Goal: Task Accomplishment & Management: Complete application form

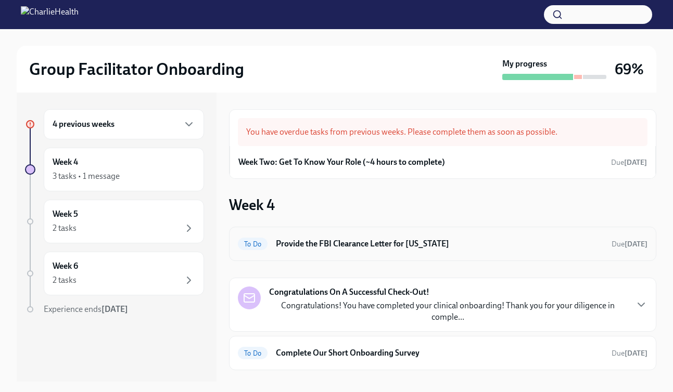
click at [396, 240] on h6 "Provide the FBI Clearance Letter for [US_STATE]" at bounding box center [439, 243] width 327 height 11
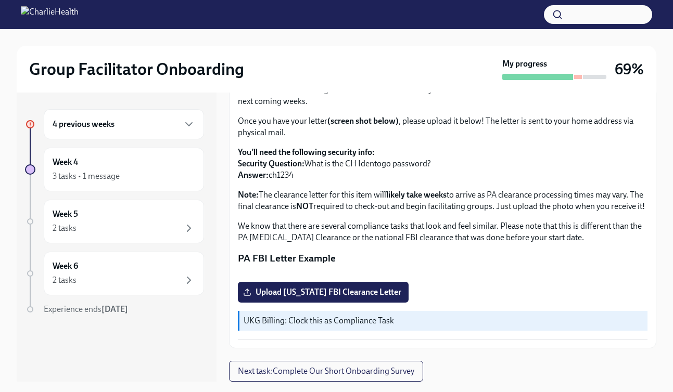
scroll to position [226, 0]
click at [346, 296] on span "Upload [US_STATE] FBI Clearance Letter" at bounding box center [323, 292] width 156 height 10
click at [0, 0] on input "Upload [US_STATE] FBI Clearance Letter" at bounding box center [0, 0] width 0 height 0
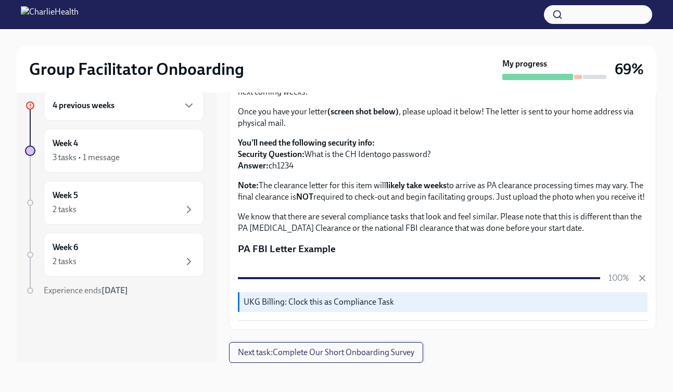
click at [385, 352] on span "Next task : Complete Our Short Onboarding Survey" at bounding box center [326, 353] width 176 height 10
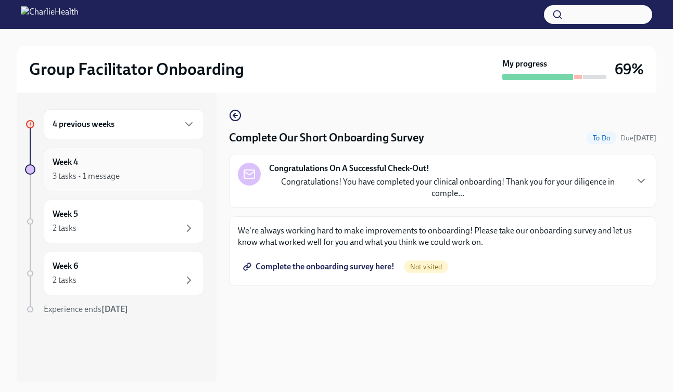
scroll to position [1, 0]
click at [106, 123] on h6 "4 previous weeks" at bounding box center [84, 123] width 62 height 11
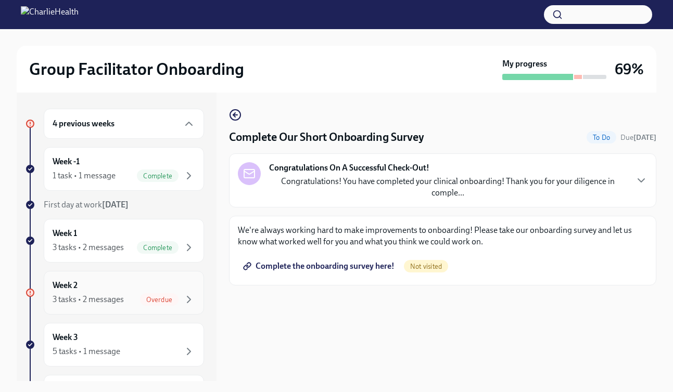
click at [152, 291] on div "Week 2 3 tasks • 2 messages Overdue" at bounding box center [124, 293] width 143 height 26
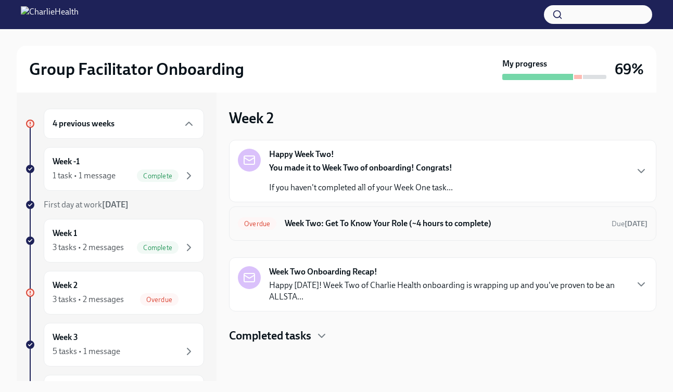
click at [333, 225] on h6 "Week Two: Get To Know Your Role (~4 hours to complete)" at bounding box center [444, 223] width 318 height 11
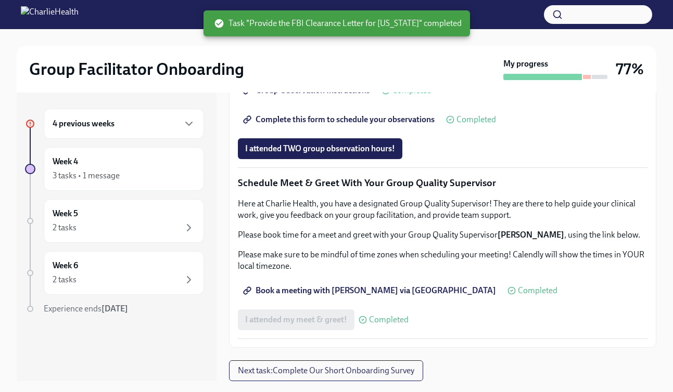
scroll to position [842, 0]
click at [382, 154] on span "I attended TWO group observation hours!" at bounding box center [320, 149] width 150 height 10
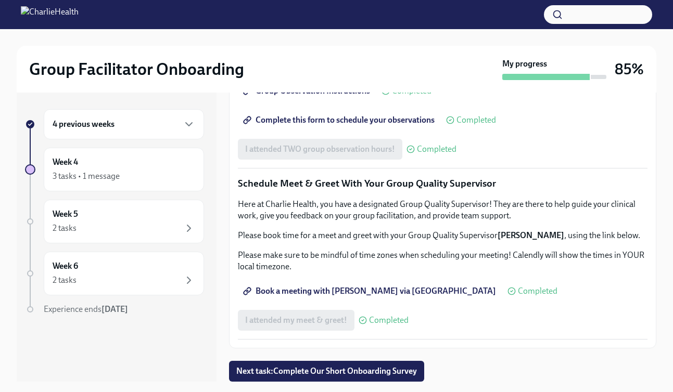
scroll to position [19, 0]
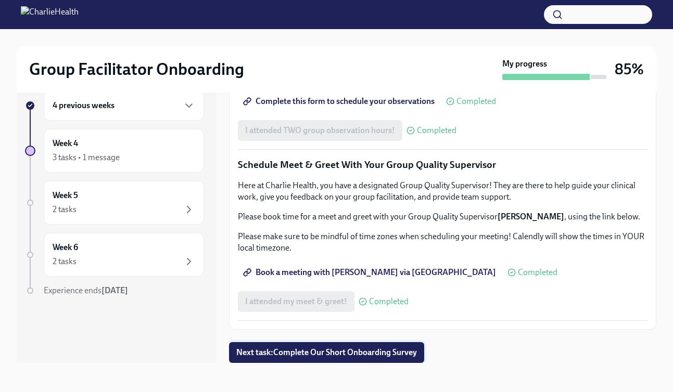
click at [412, 350] on span "Next task : Complete Our Short Onboarding Survey" at bounding box center [326, 353] width 181 height 10
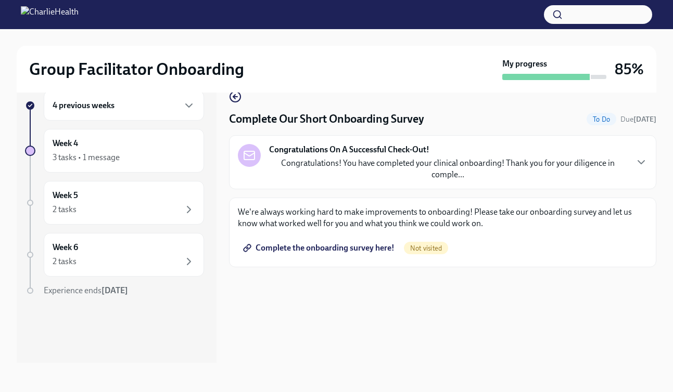
click at [362, 246] on span "Complete the onboarding survey here!" at bounding box center [319, 248] width 149 height 10
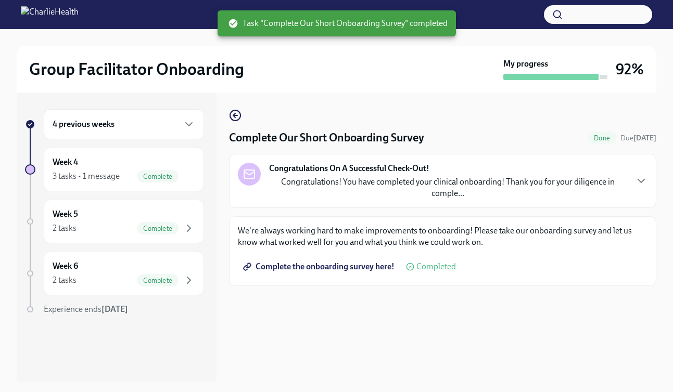
click at [165, 123] on div "4 previous weeks" at bounding box center [124, 124] width 143 height 12
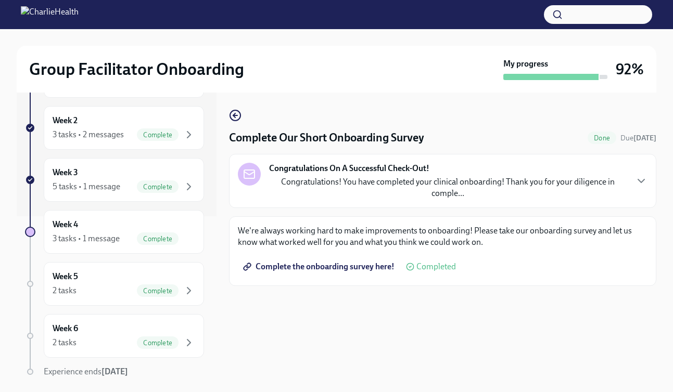
scroll to position [19, 0]
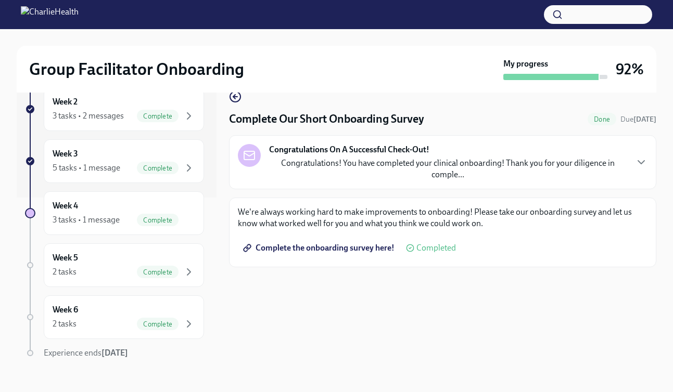
click at [439, 245] on span "Completed" at bounding box center [436, 248] width 40 height 8
click at [378, 248] on span "Complete the onboarding survey here!" at bounding box center [319, 248] width 149 height 10
click at [170, 151] on div "Week 3 5 tasks • 1 message Complete" at bounding box center [124, 161] width 143 height 26
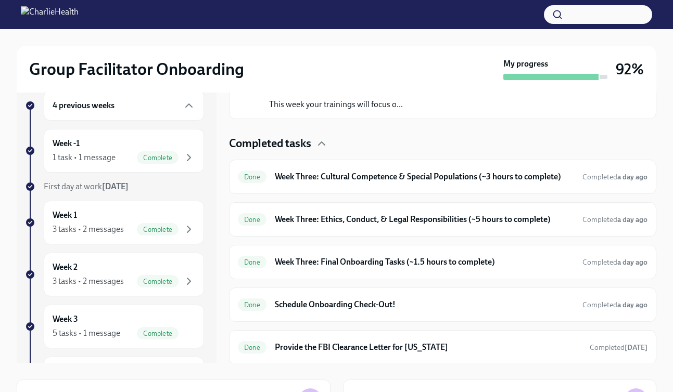
scroll to position [202, 0]
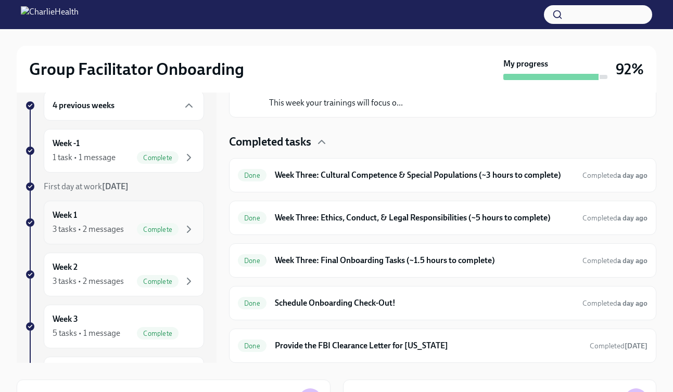
click at [164, 211] on div "Week 1 3 tasks • 2 messages Complete" at bounding box center [124, 223] width 143 height 26
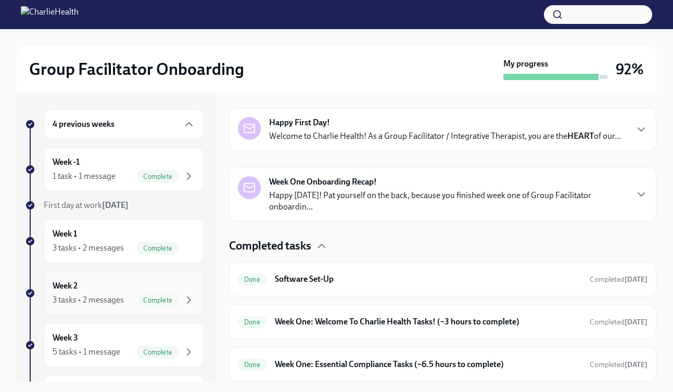
click at [131, 293] on div "Week 2 3 tasks • 2 messages Complete" at bounding box center [124, 294] width 143 height 26
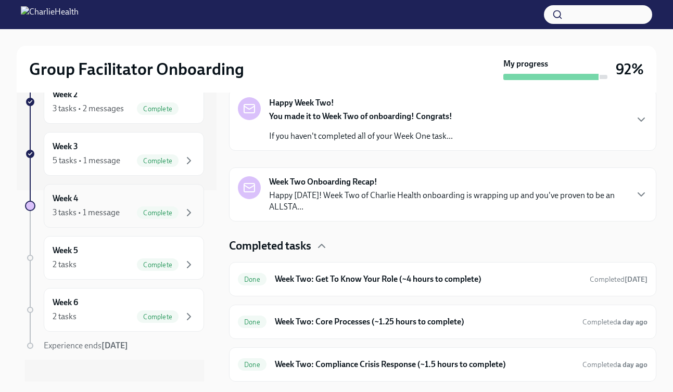
scroll to position [192, 0]
click at [108, 210] on div "3 tasks • 1 message" at bounding box center [86, 212] width 67 height 11
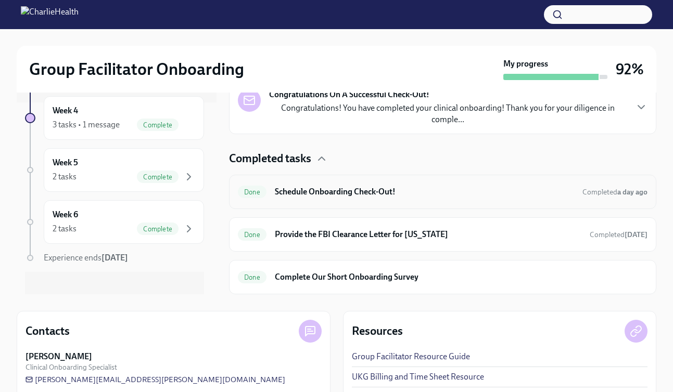
scroll to position [110, 0]
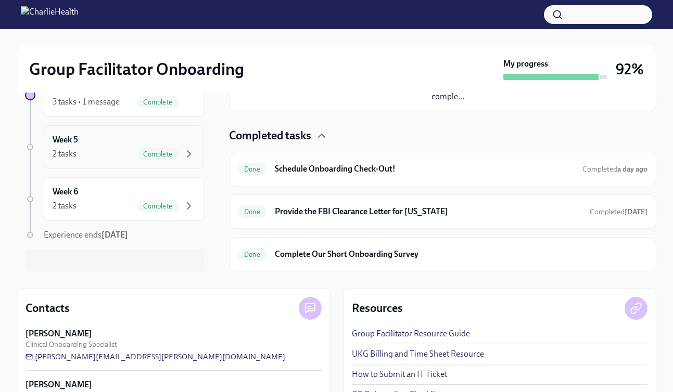
click at [109, 134] on div "Week 5 2 tasks Complete" at bounding box center [124, 147] width 143 height 26
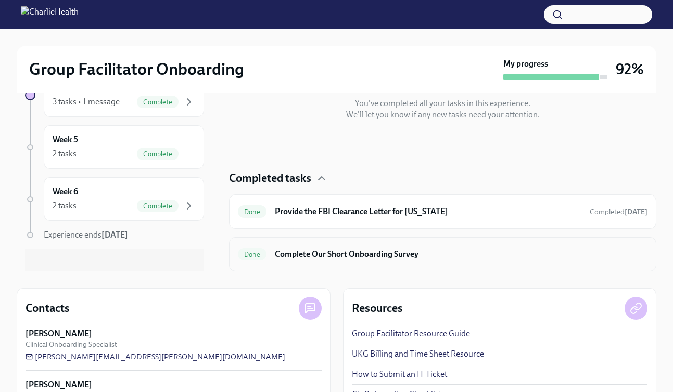
click at [362, 252] on h6 "Complete Our Short Onboarding Survey" at bounding box center [461, 254] width 373 height 11
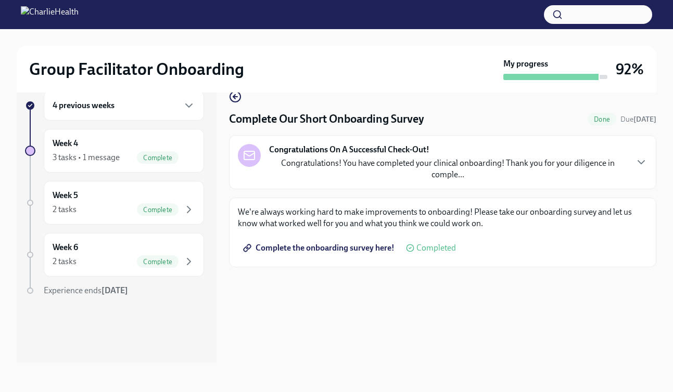
scroll to position [19, 0]
click at [120, 254] on div "Week 6 2 tasks Complete" at bounding box center [124, 255] width 143 height 26
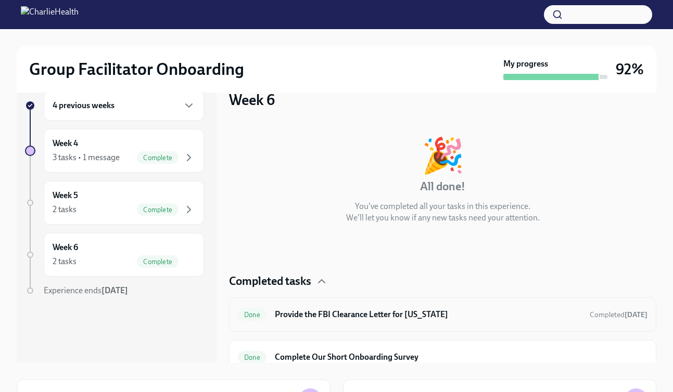
scroll to position [11, 0]
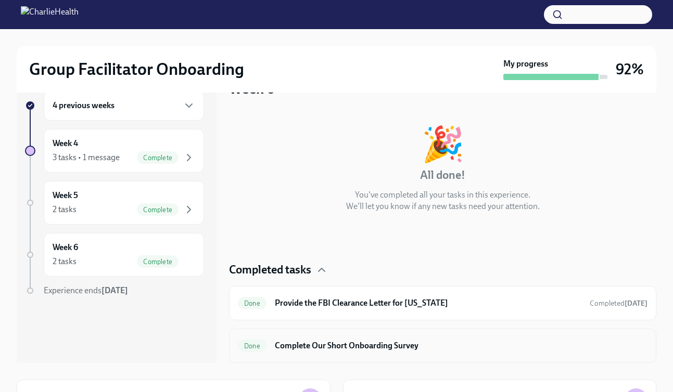
click at [394, 346] on h6 "Complete Our Short Onboarding Survey" at bounding box center [461, 345] width 373 height 11
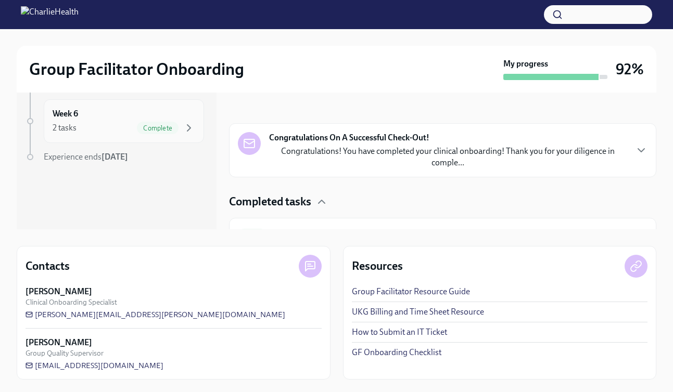
click at [142, 121] on div "Week 6 2 tasks Complete" at bounding box center [124, 121] width 143 height 26
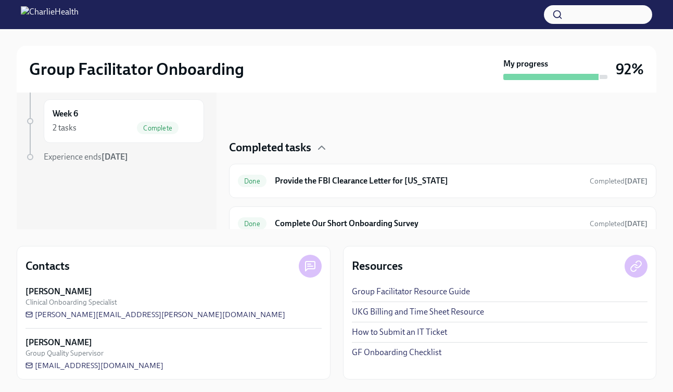
click at [620, 68] on h3 "92%" at bounding box center [630, 69] width 28 height 19
